Goal: Learn about a topic

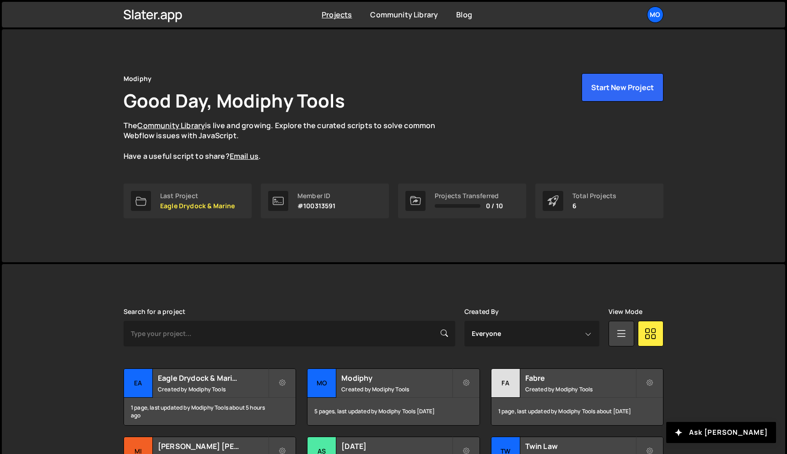
scroll to position [85, 0]
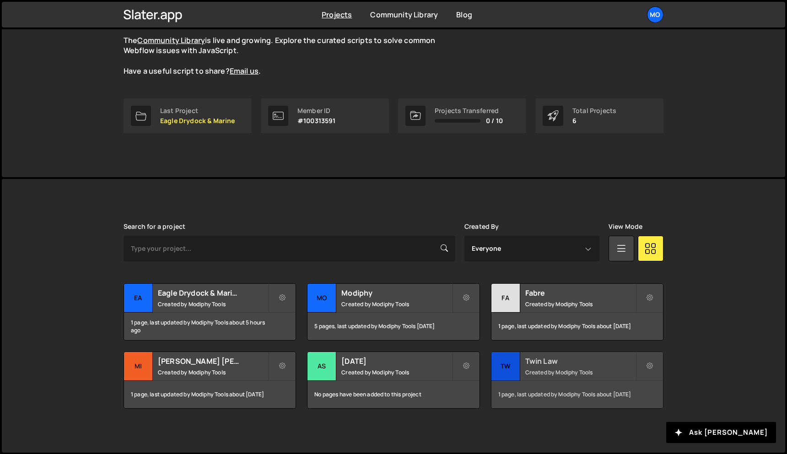
click at [549, 367] on div "Twin Law Created by Modiphy Tools" at bounding box center [578, 366] width 172 height 28
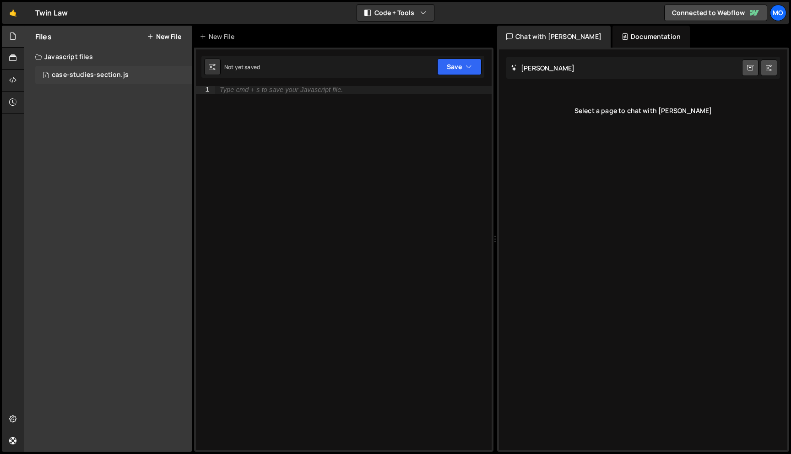
click at [74, 72] on div "case-studies-section.js" at bounding box center [90, 75] width 77 height 8
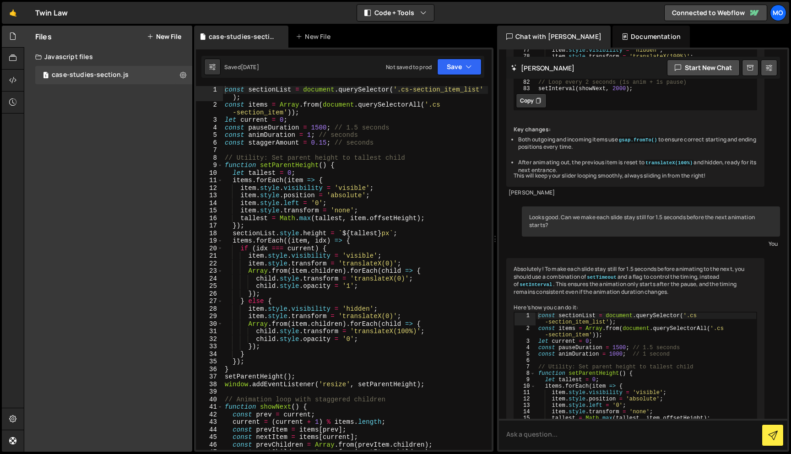
click at [292, 152] on div "const sectionList = document . querySelector ( '.cs-section_item_list' ) ; cons…" at bounding box center [355, 279] width 265 height 387
type textarea "setTimeout(showNext, pauseDuration);"
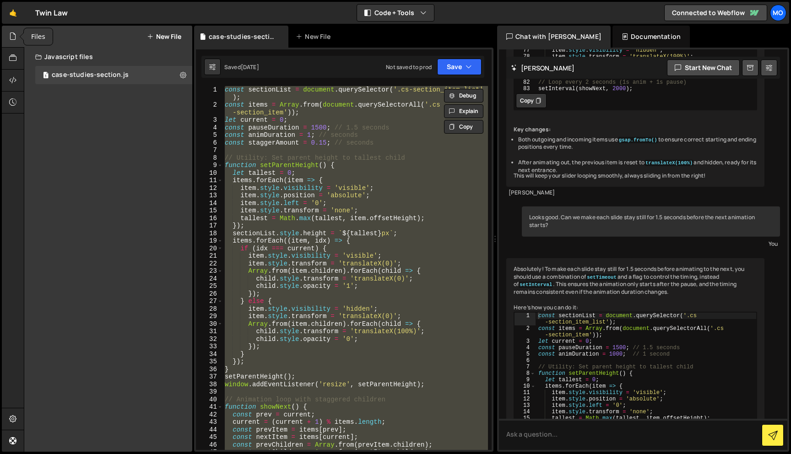
click at [12, 32] on icon at bounding box center [12, 36] width 7 height 10
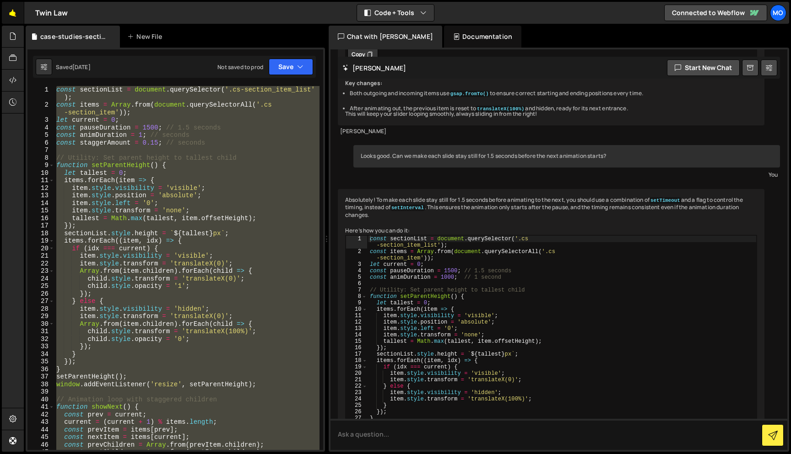
click at [16, 13] on link "🤙" at bounding box center [13, 13] width 22 height 22
